Goal: Transaction & Acquisition: Subscribe to service/newsletter

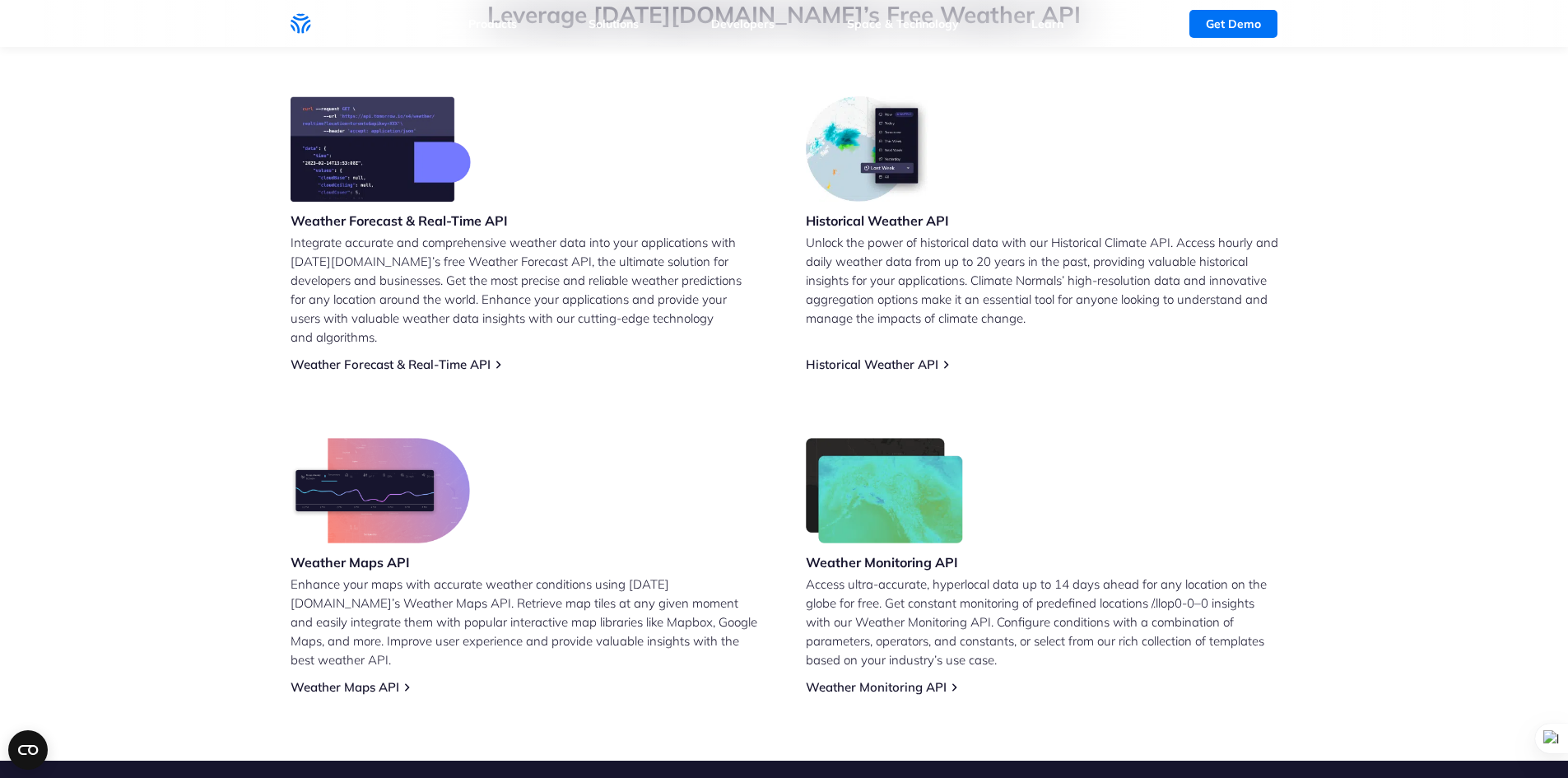
scroll to position [1, 0]
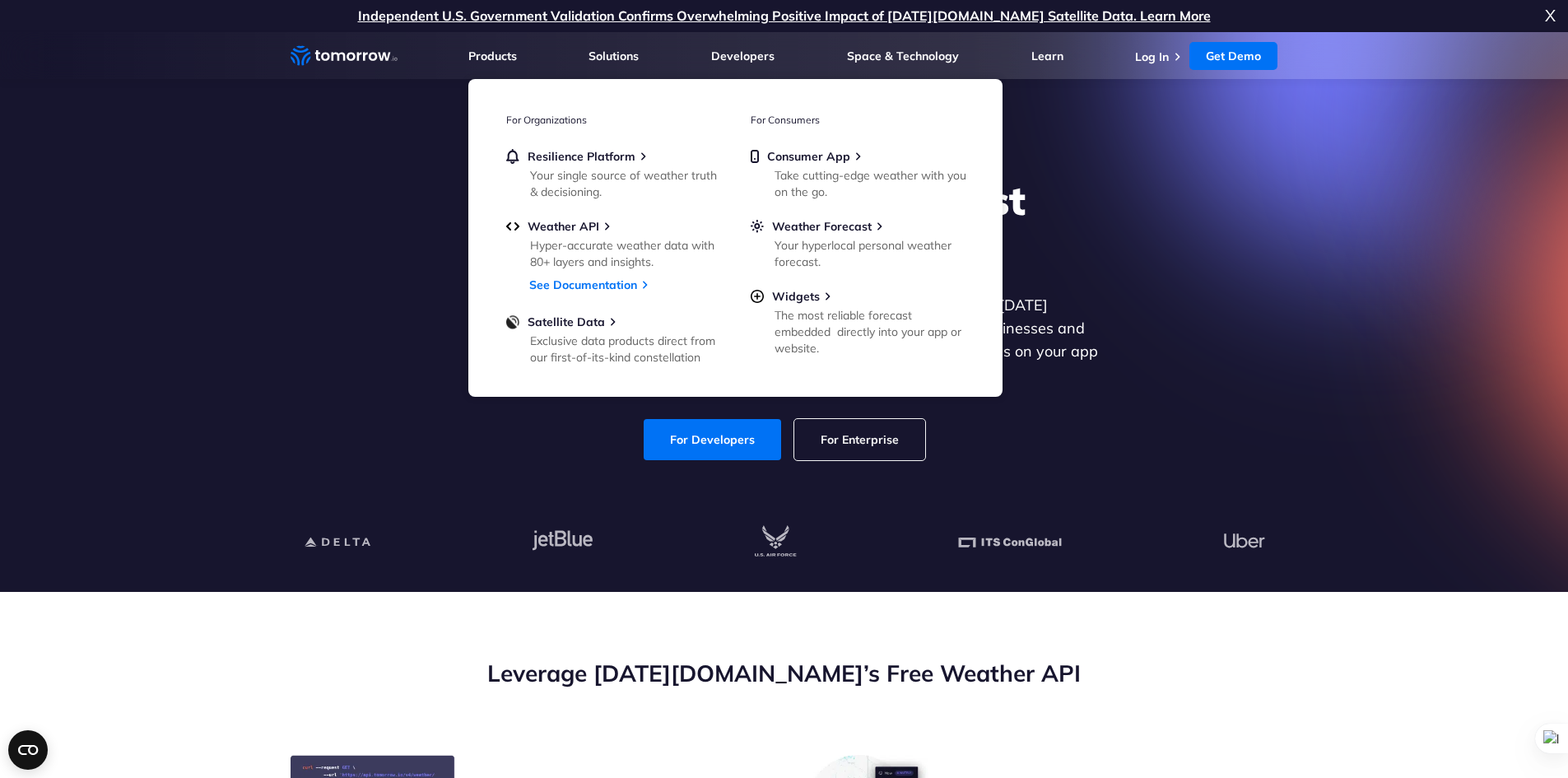
drag, startPoint x: 706, startPoint y: 472, endPoint x: 707, endPoint y: 444, distance: 28.0
click at [706, 472] on div "Explore the World’s Best Weather API Get reliable and precise weather data thro…" at bounding box center [784, 318] width 1014 height 350
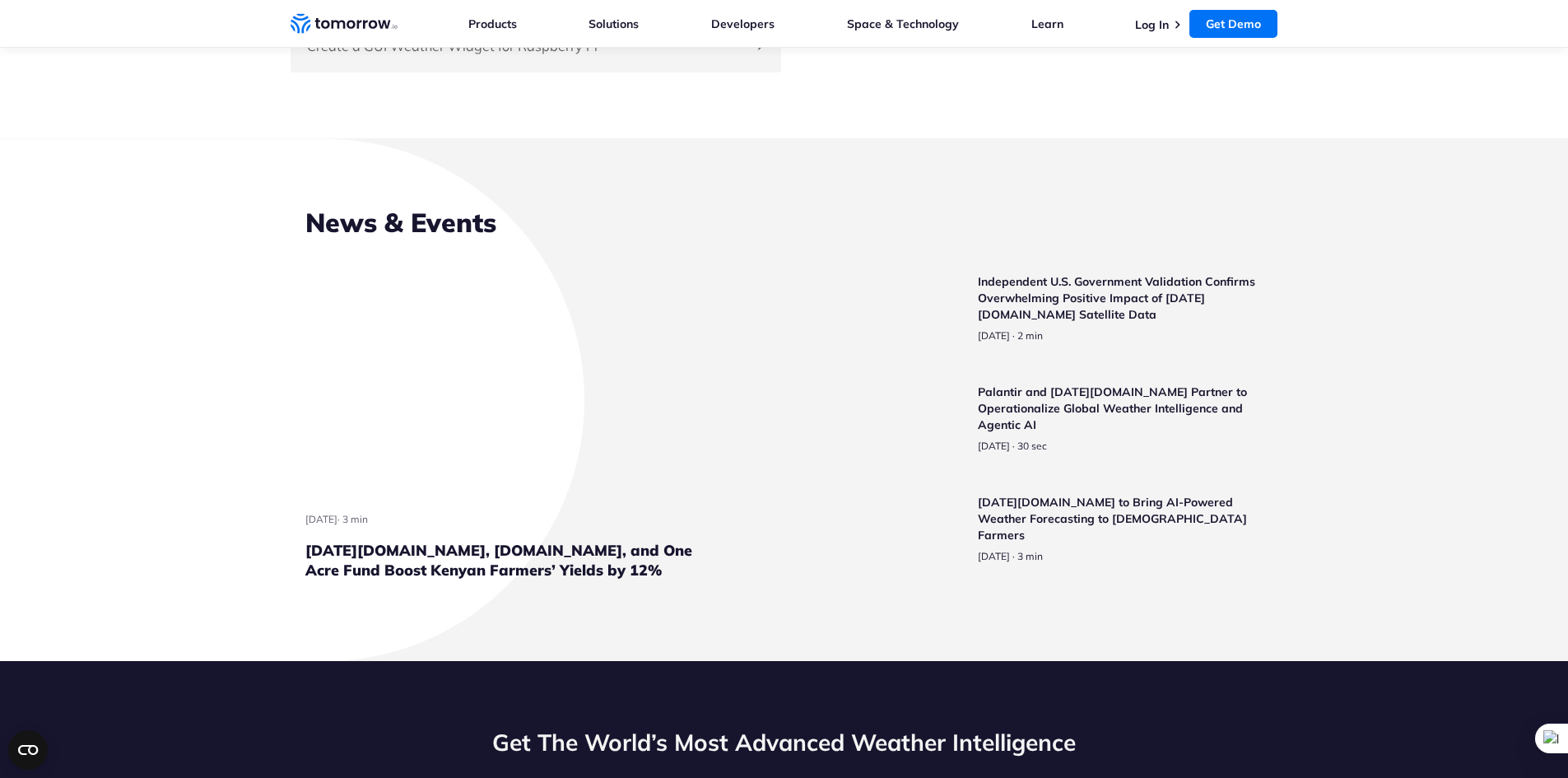
scroll to position [3735, 0]
